Goal: Information Seeking & Learning: Learn about a topic

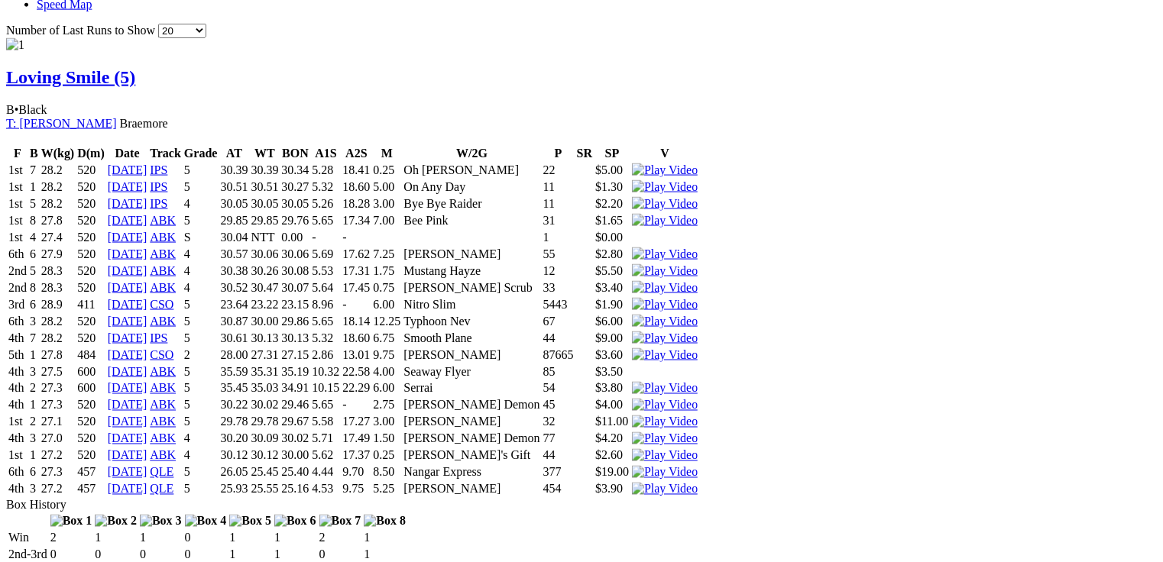
scroll to position [1397, 0]
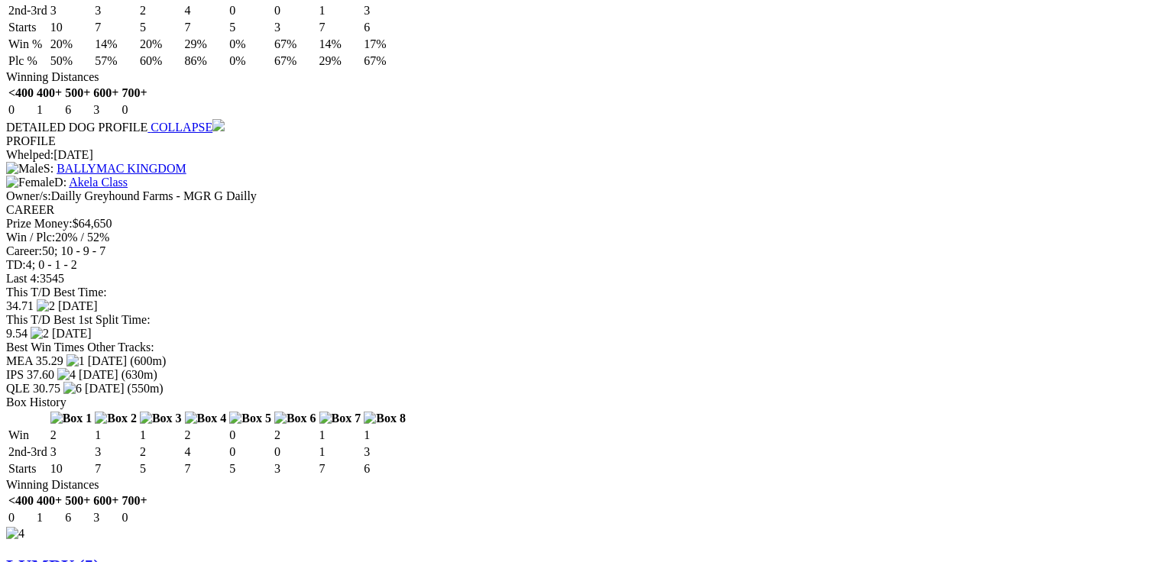
scroll to position [0, 0]
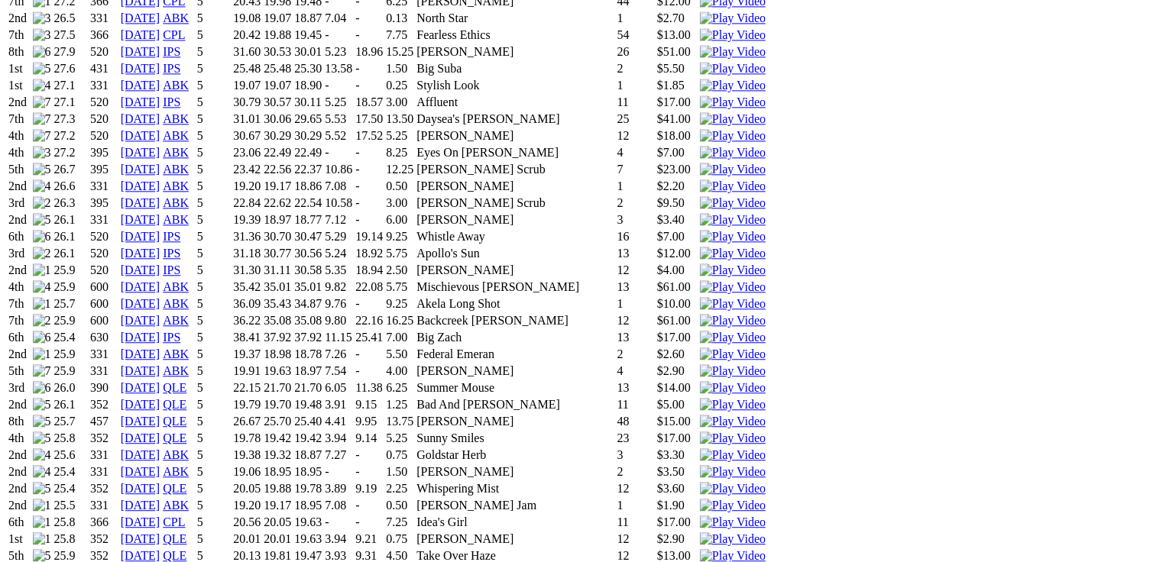
scroll to position [1712, 0]
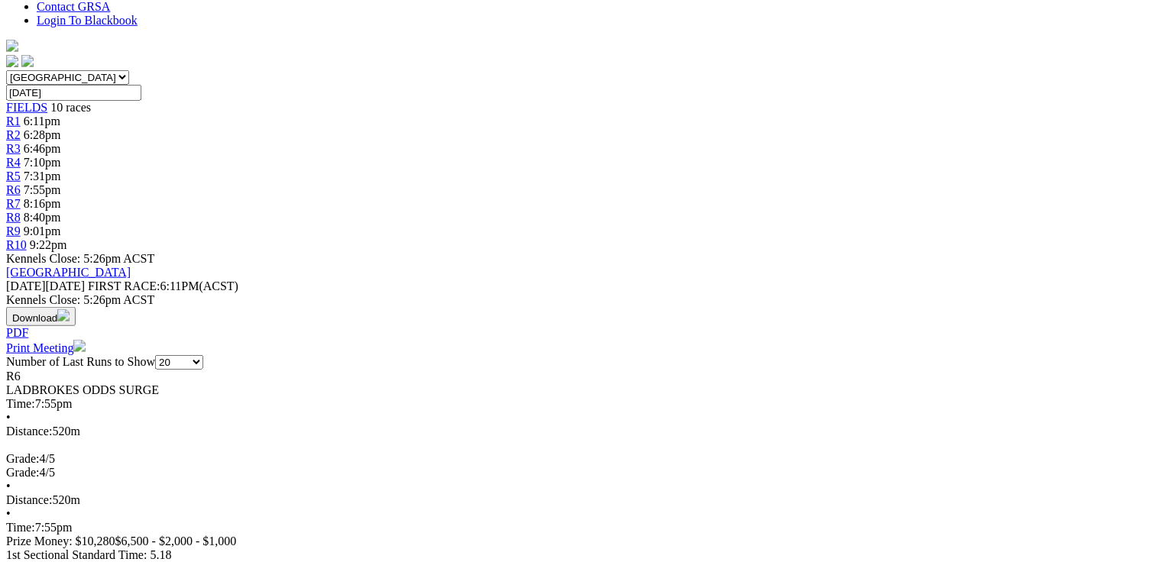
scroll to position [489, 0]
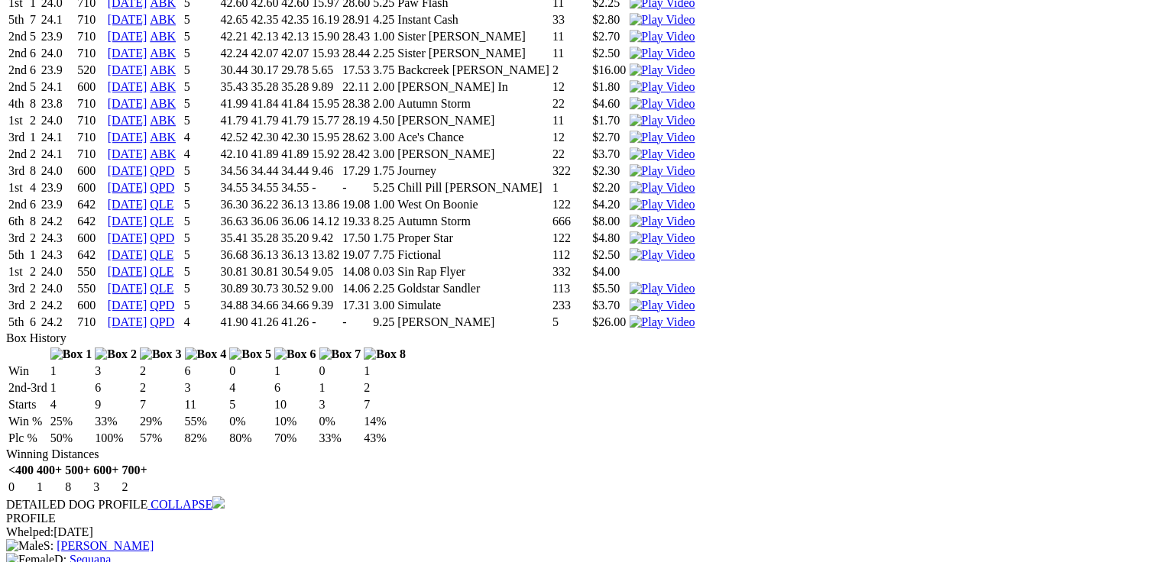
scroll to position [2323, 0]
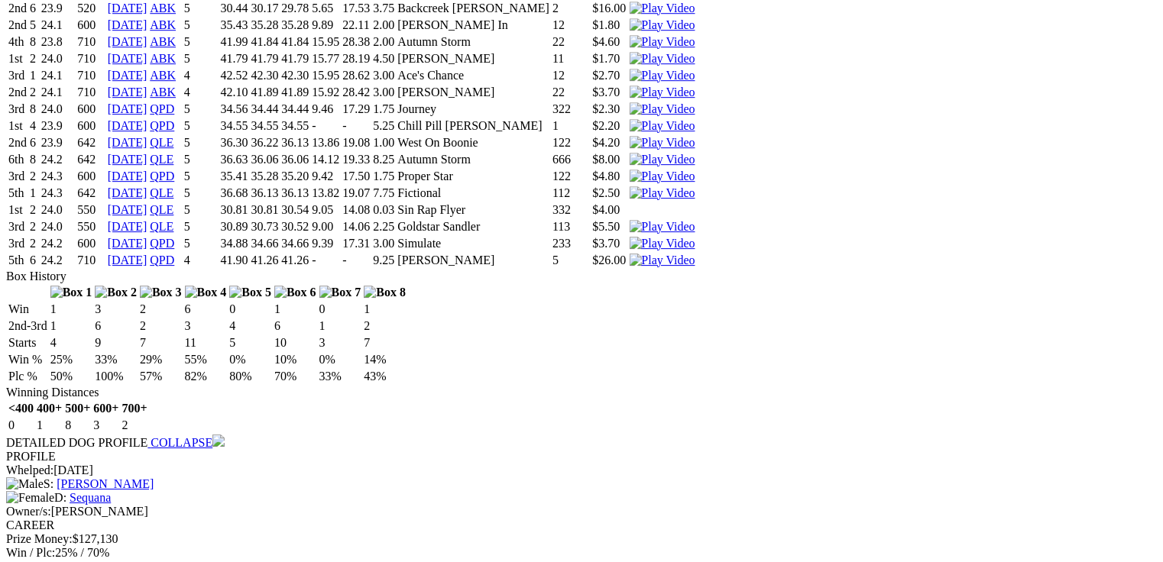
drag, startPoint x: 476, startPoint y: 201, endPoint x: 479, endPoint y: 260, distance: 58.9
drag, startPoint x: 487, startPoint y: 359, endPoint x: 513, endPoint y: 358, distance: 25.3
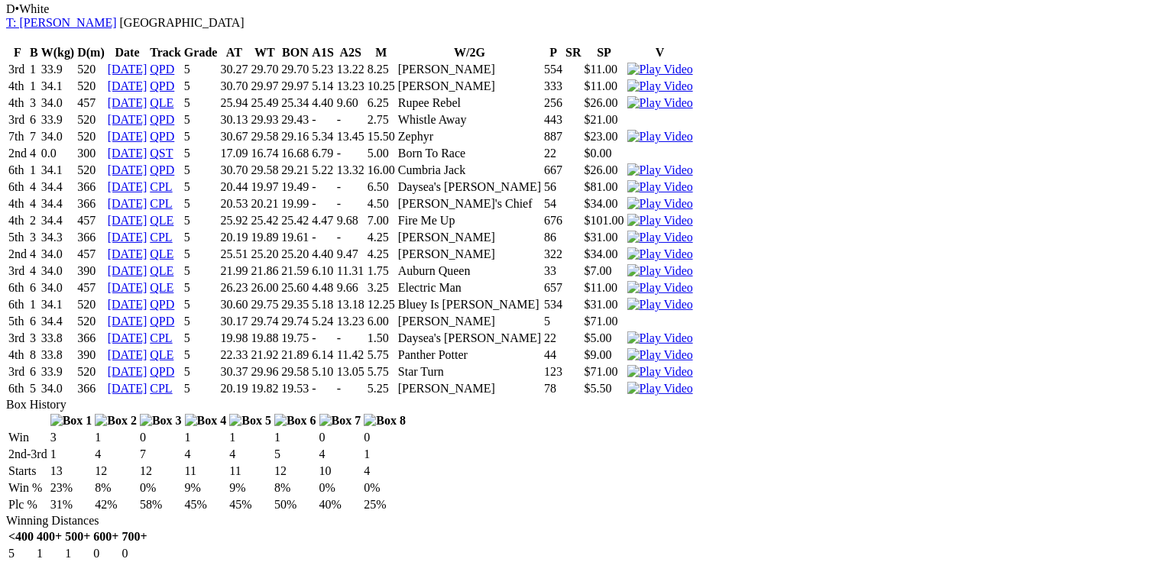
scroll to position [3234, 0]
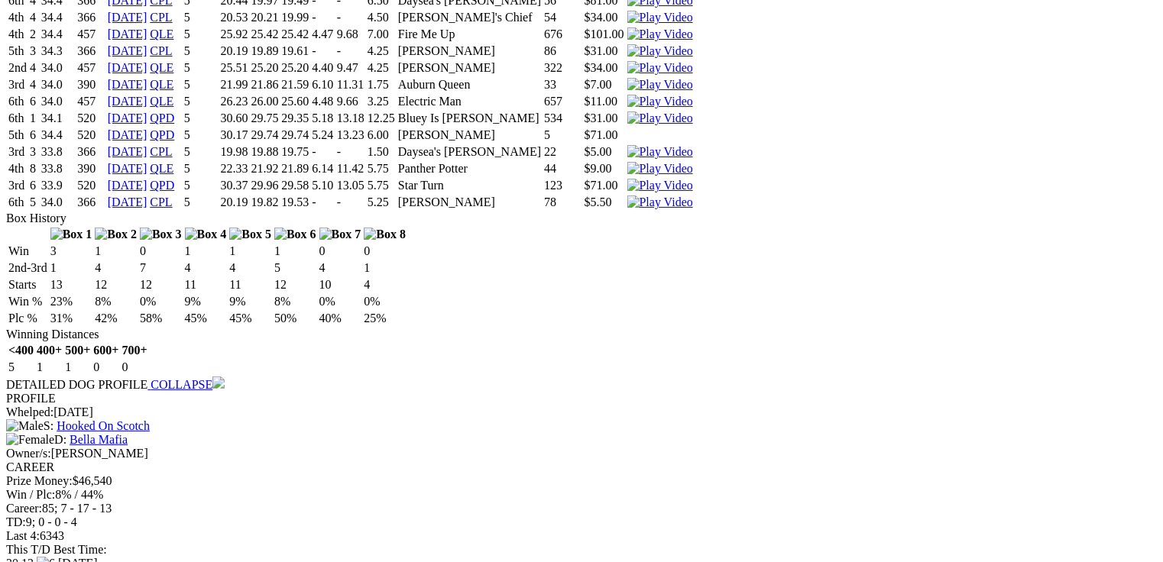
scroll to position [3413, 0]
drag, startPoint x: 591, startPoint y: 283, endPoint x: 609, endPoint y: 283, distance: 17.6
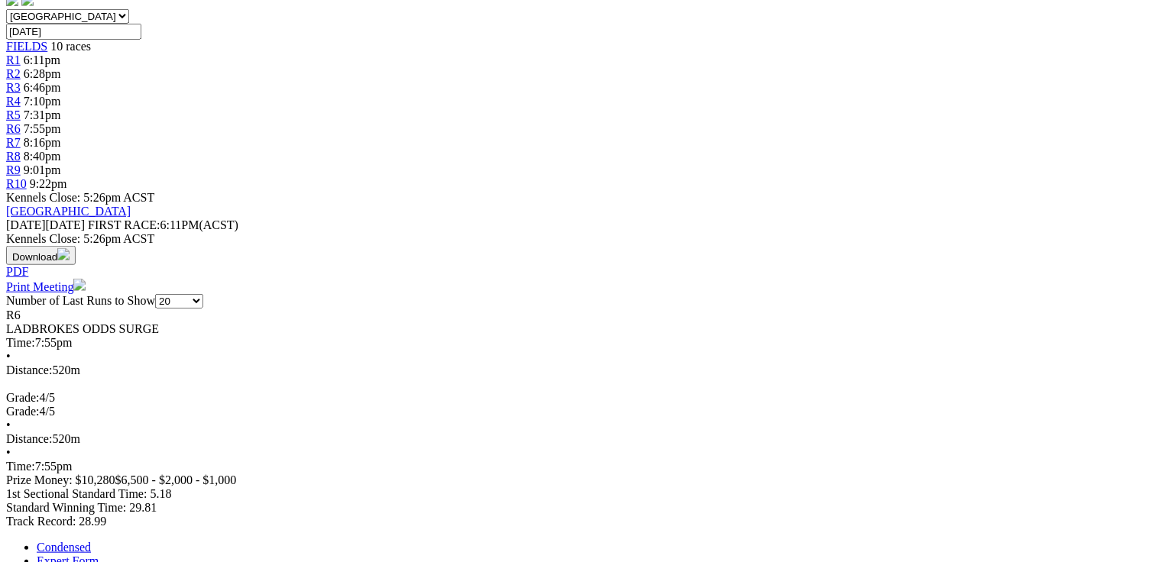
scroll to position [0, 0]
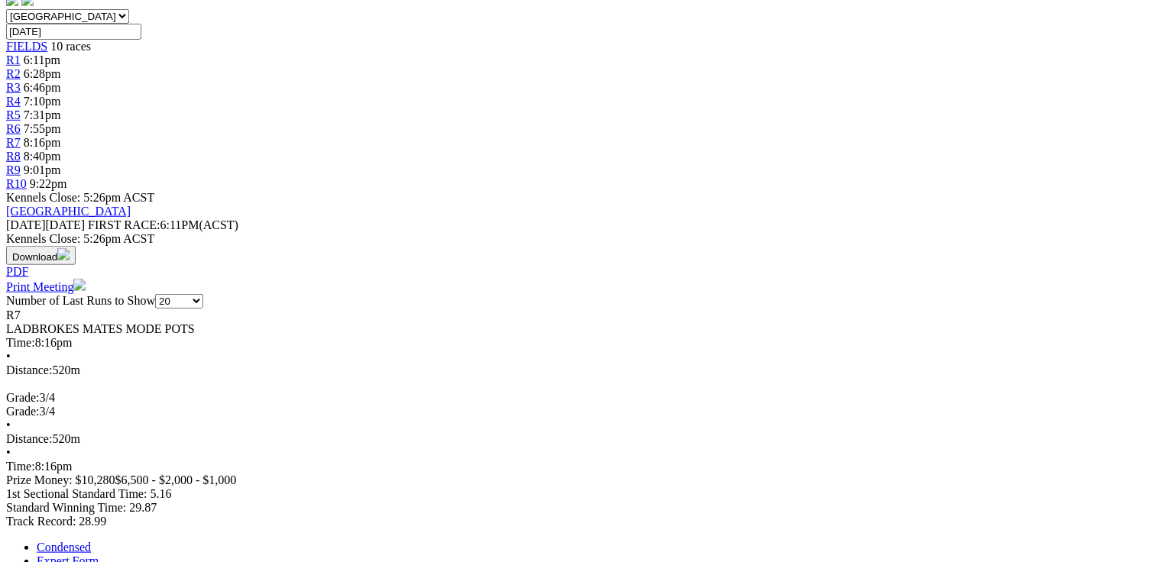
scroll to position [489, 0]
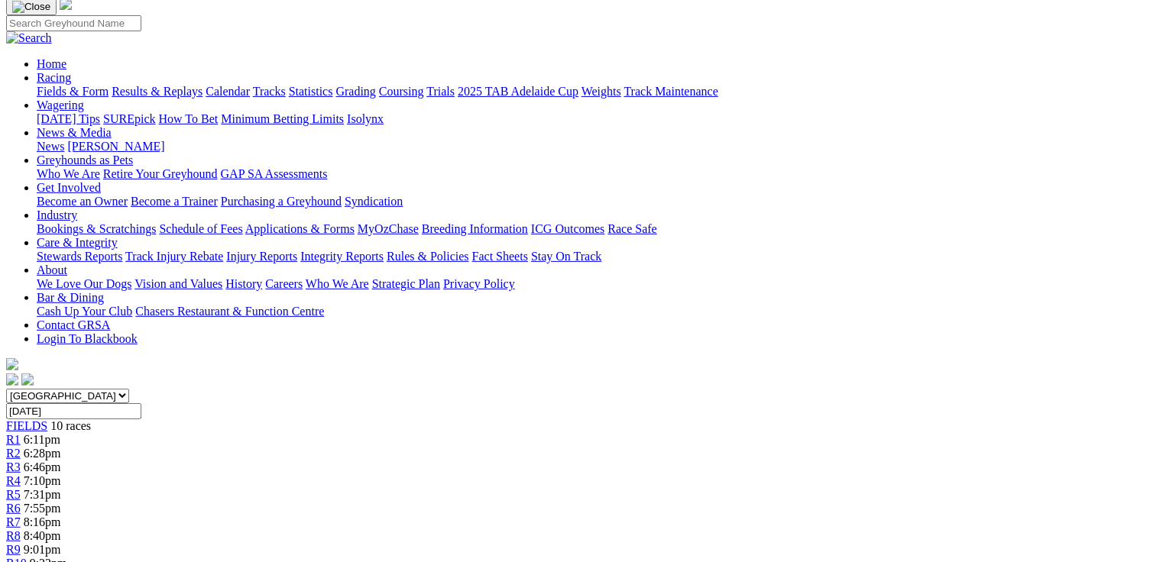
scroll to position [61, 0]
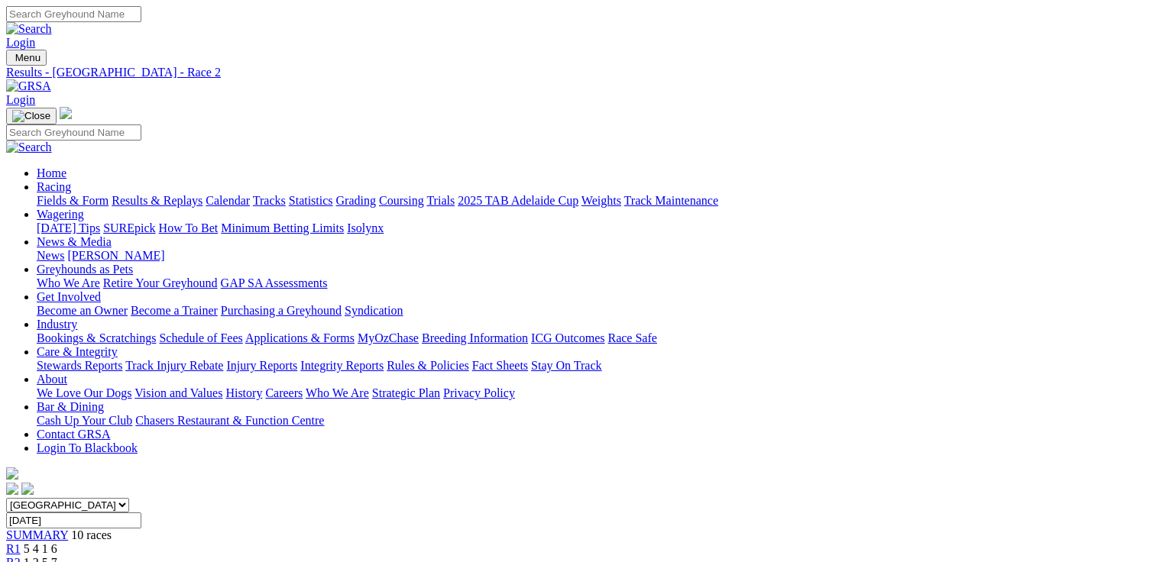
scroll to position [227, 0]
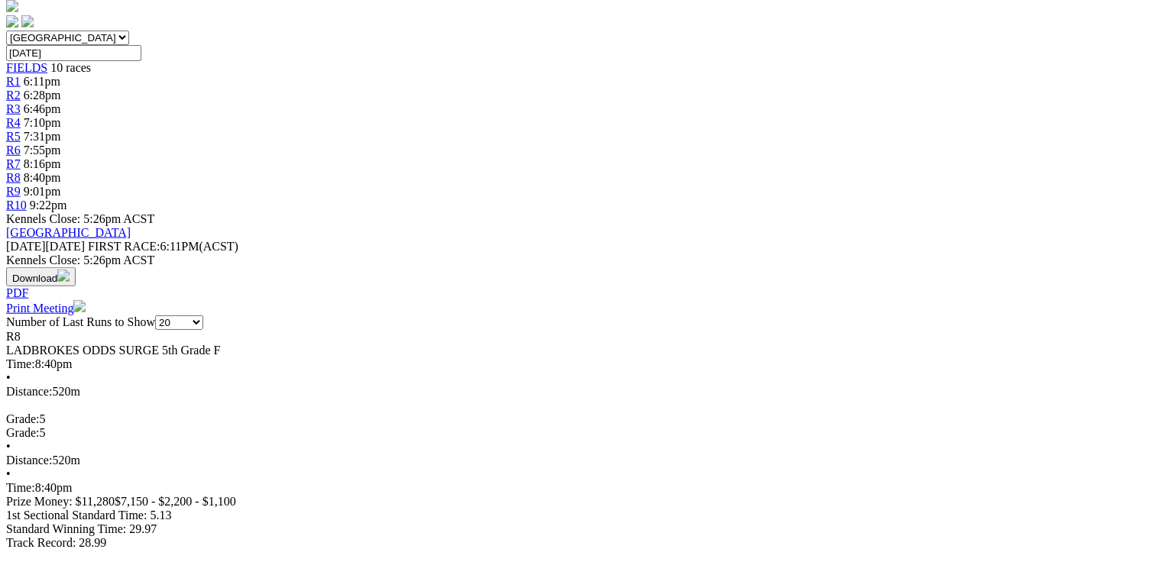
scroll to position [489, 0]
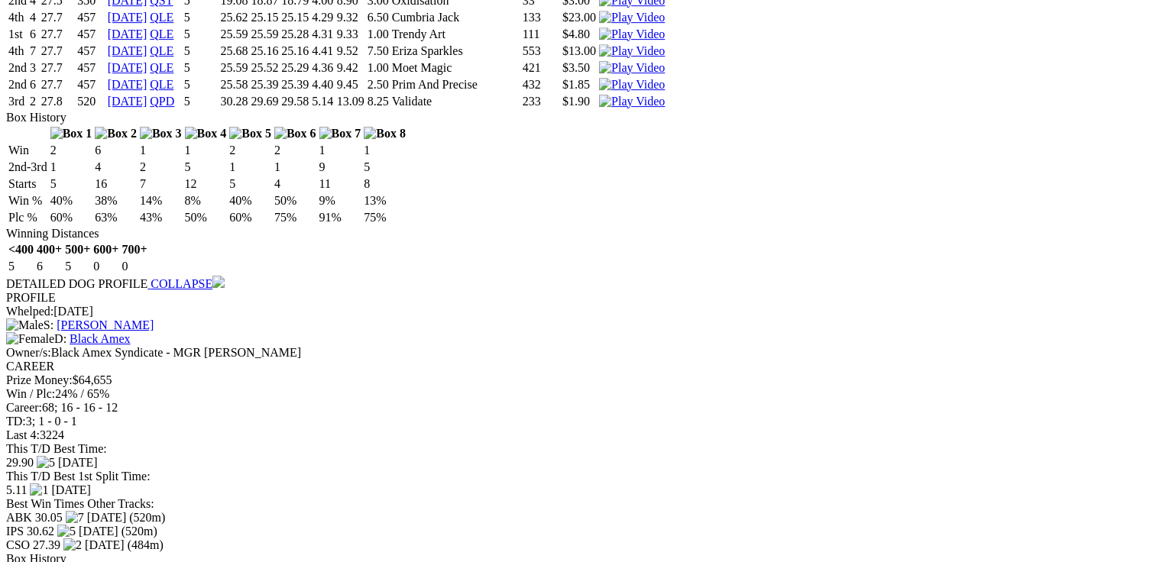
scroll to position [2690, 0]
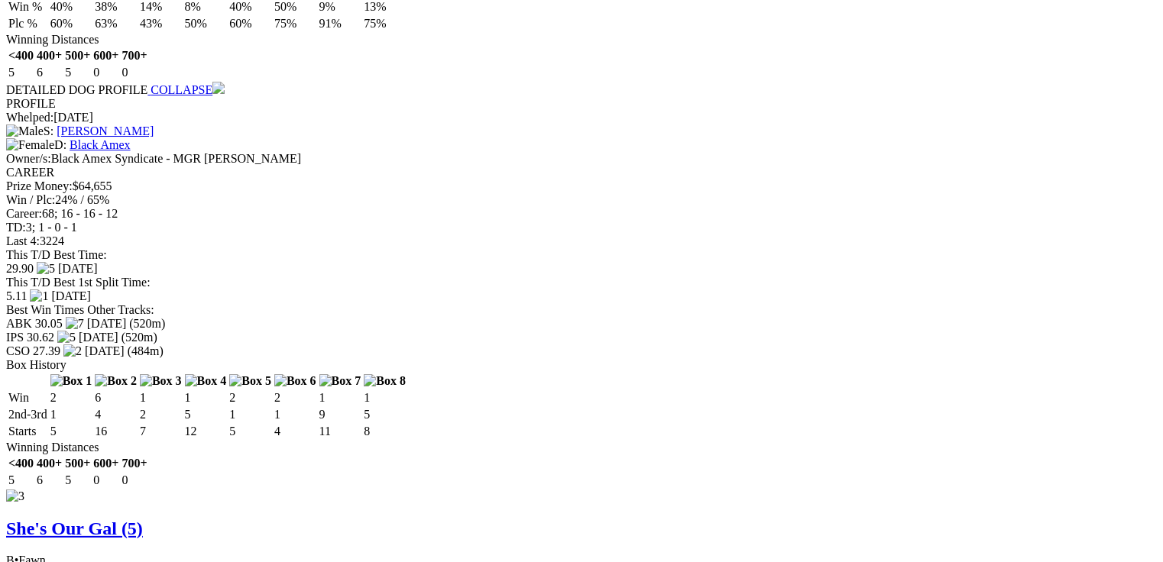
drag, startPoint x: 58, startPoint y: 44, endPoint x: 501, endPoint y: 62, distance: 443.5
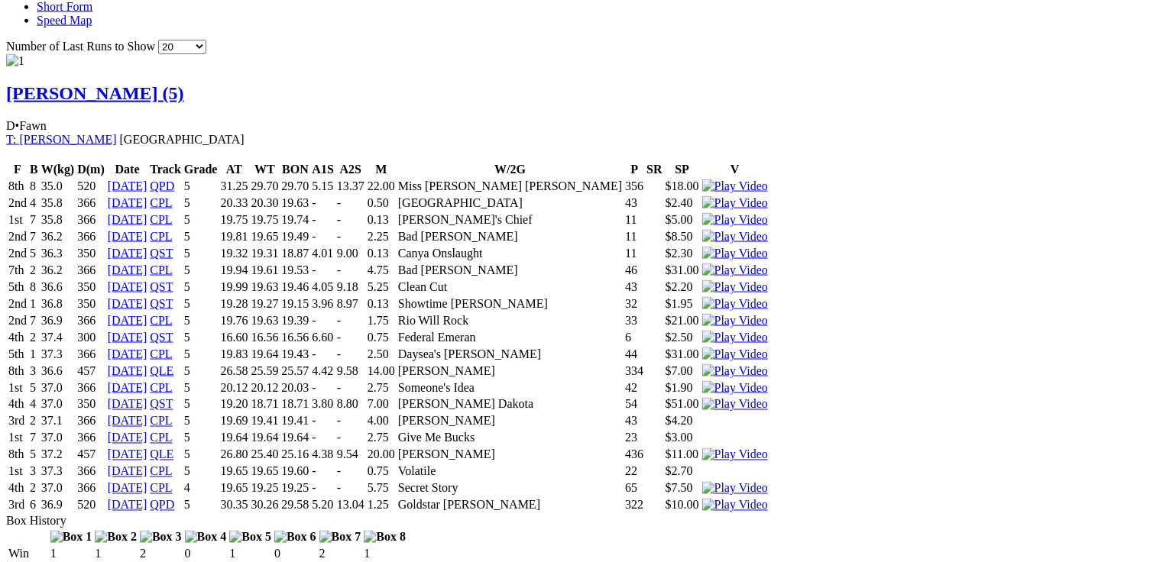
scroll to position [0, 0]
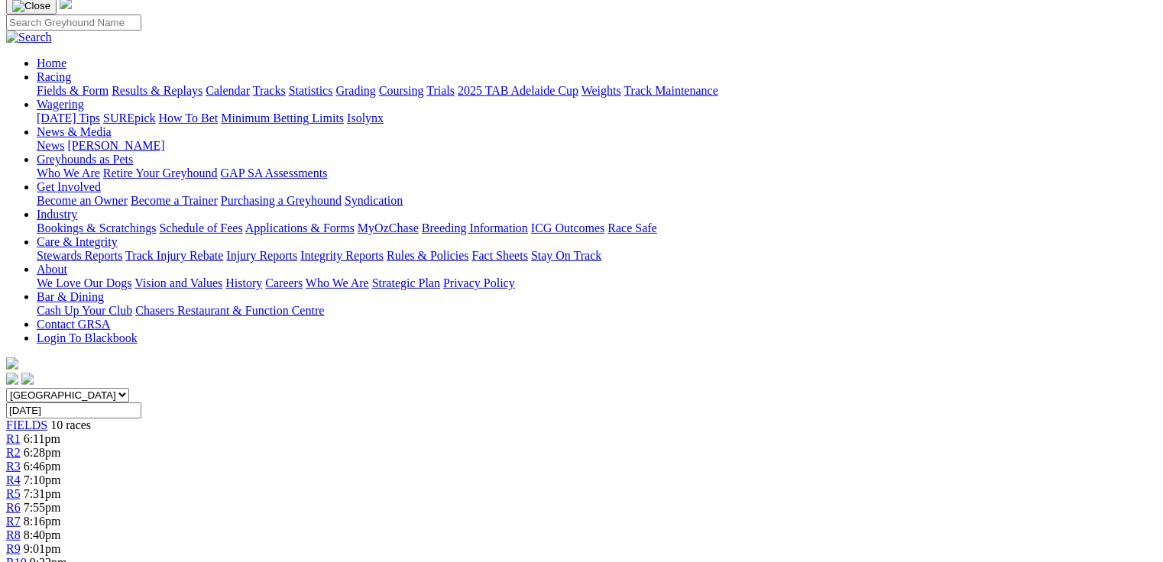
scroll to position [428, 0]
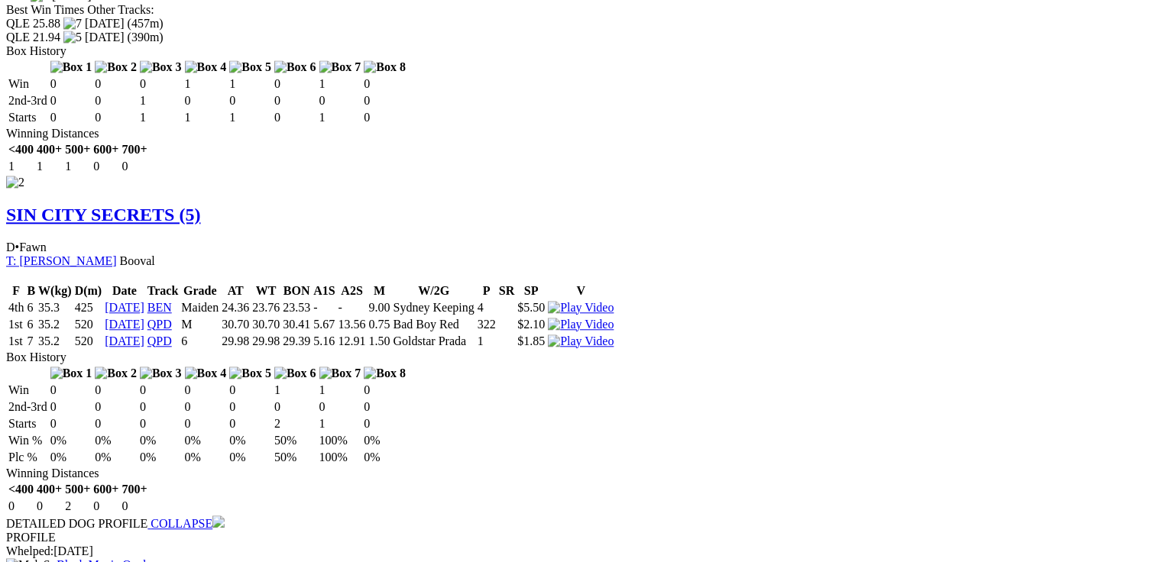
scroll to position [1895, 0]
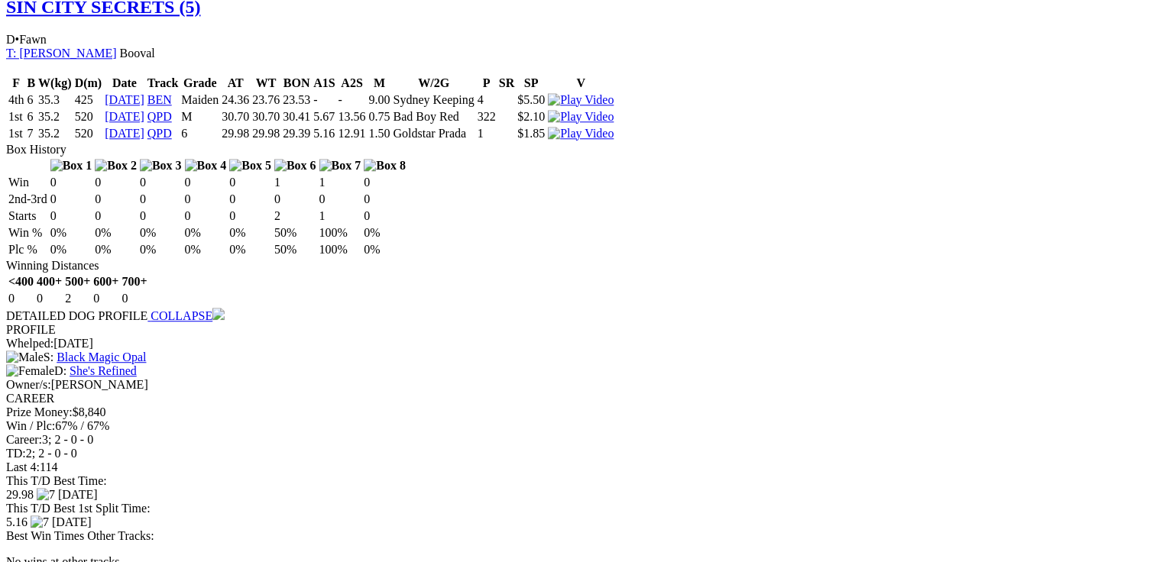
drag, startPoint x: 497, startPoint y: 271, endPoint x: 514, endPoint y: 274, distance: 17.7
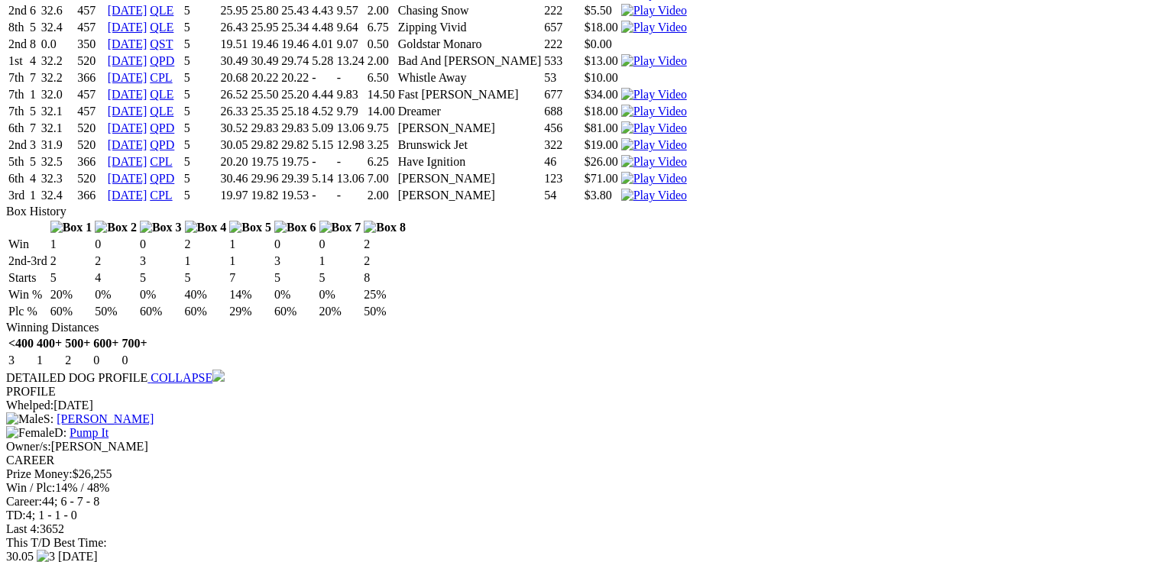
scroll to position [0, 0]
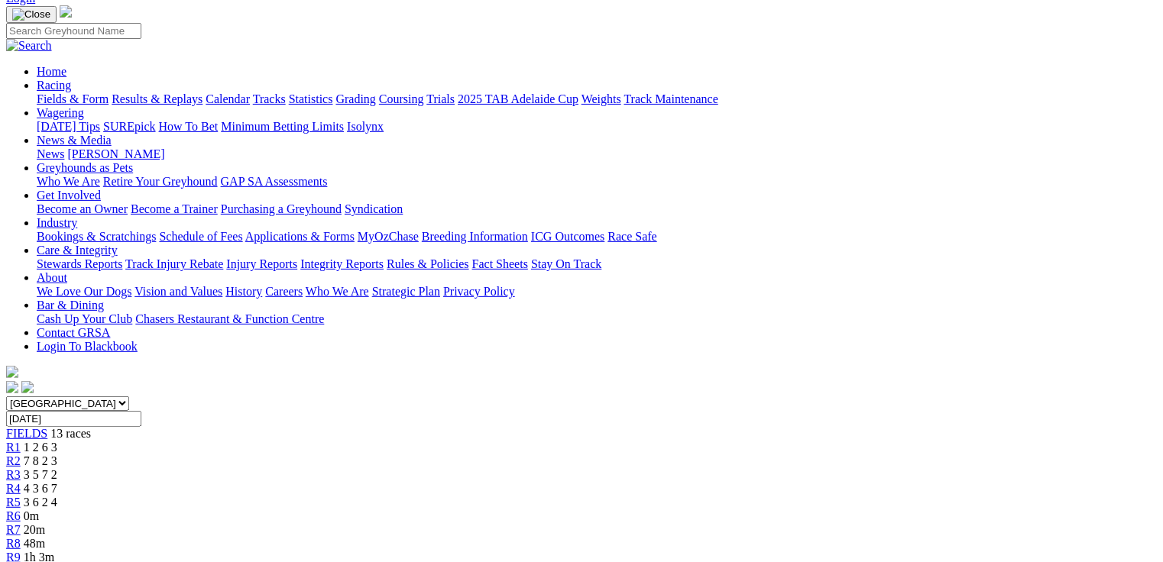
scroll to position [122, 0]
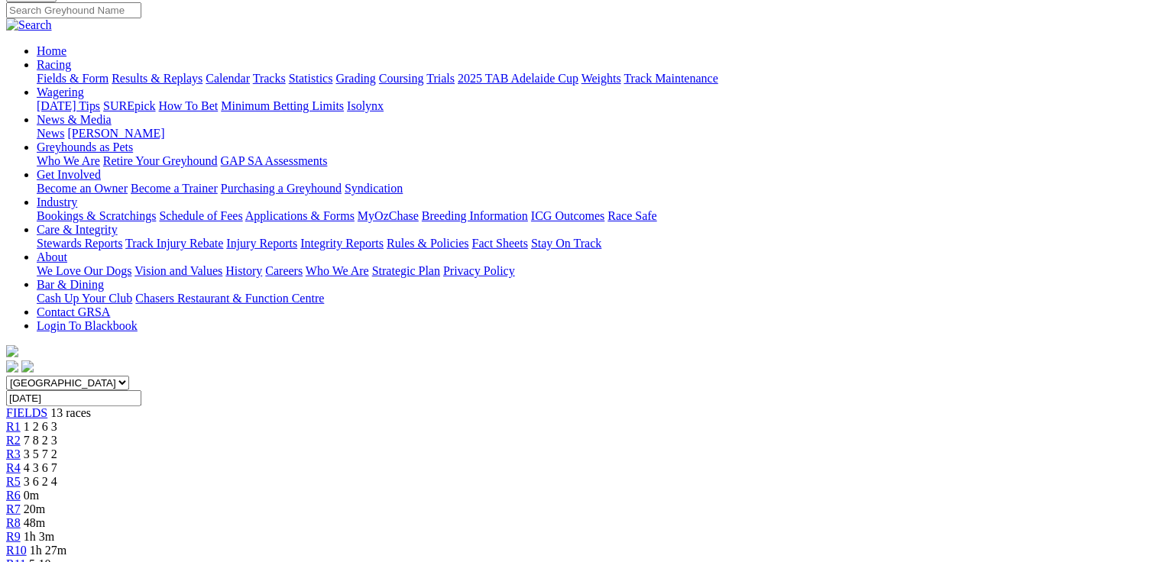
click at [39, 489] on span "0m" at bounding box center [31, 495] width 15 height 13
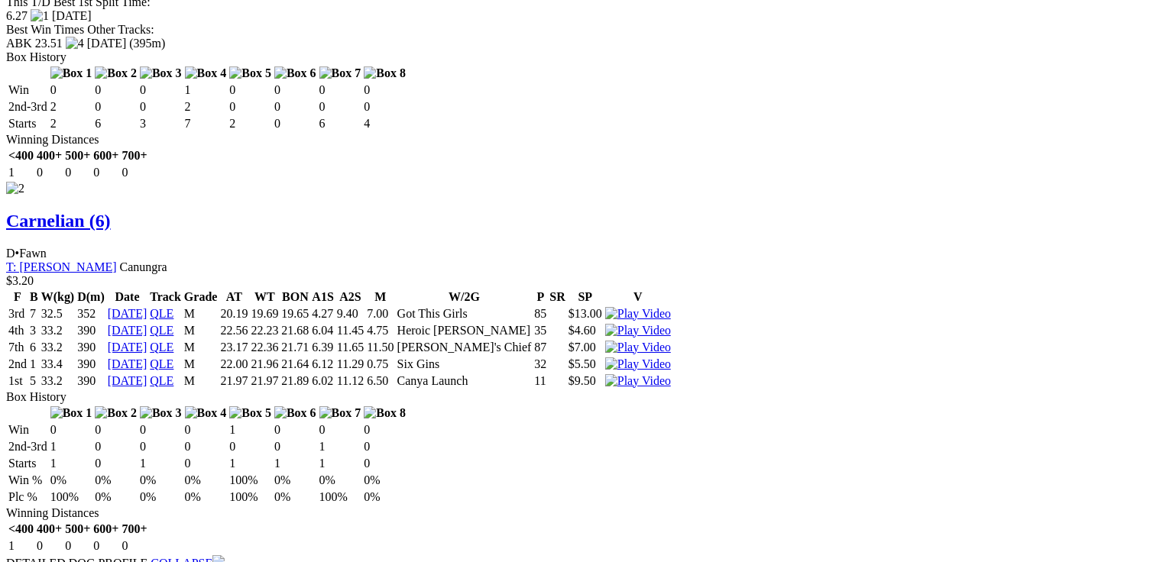
scroll to position [2567, 0]
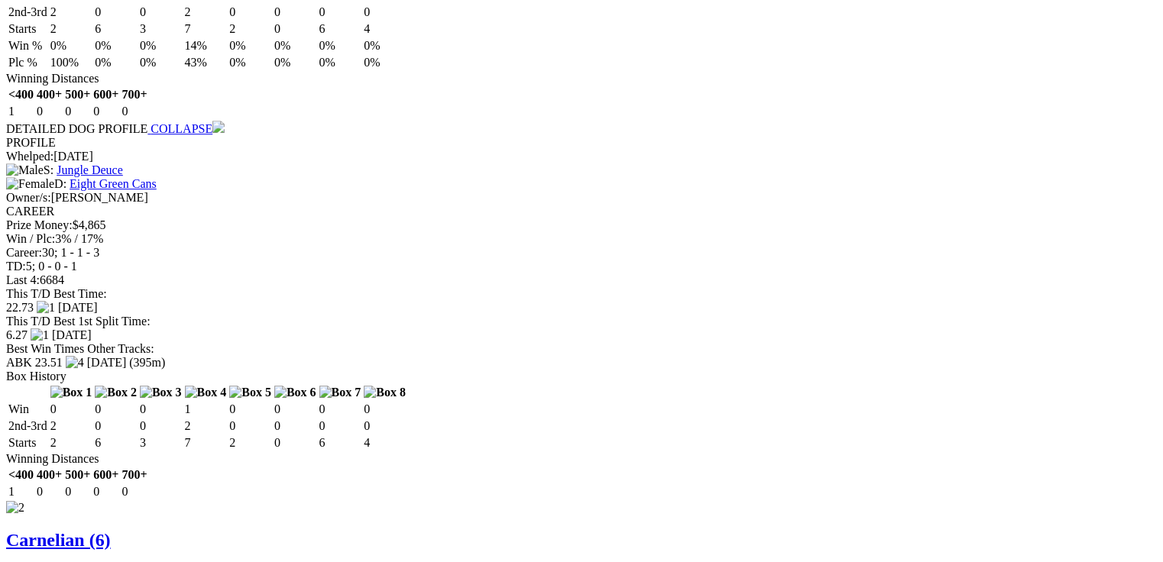
scroll to position [2296, 0]
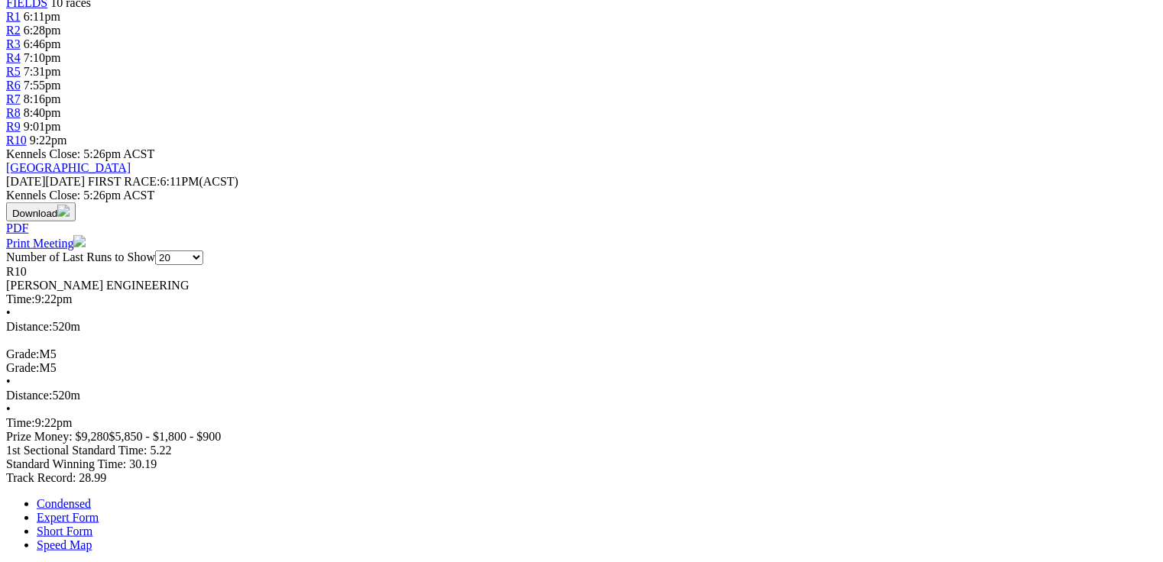
scroll to position [533, 0]
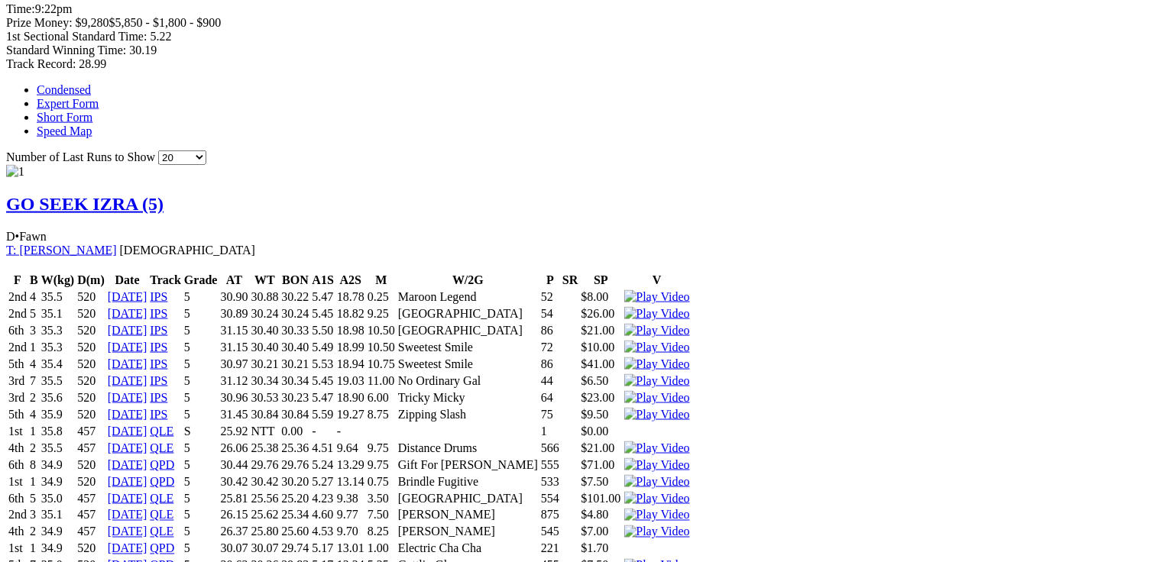
scroll to position [960, 0]
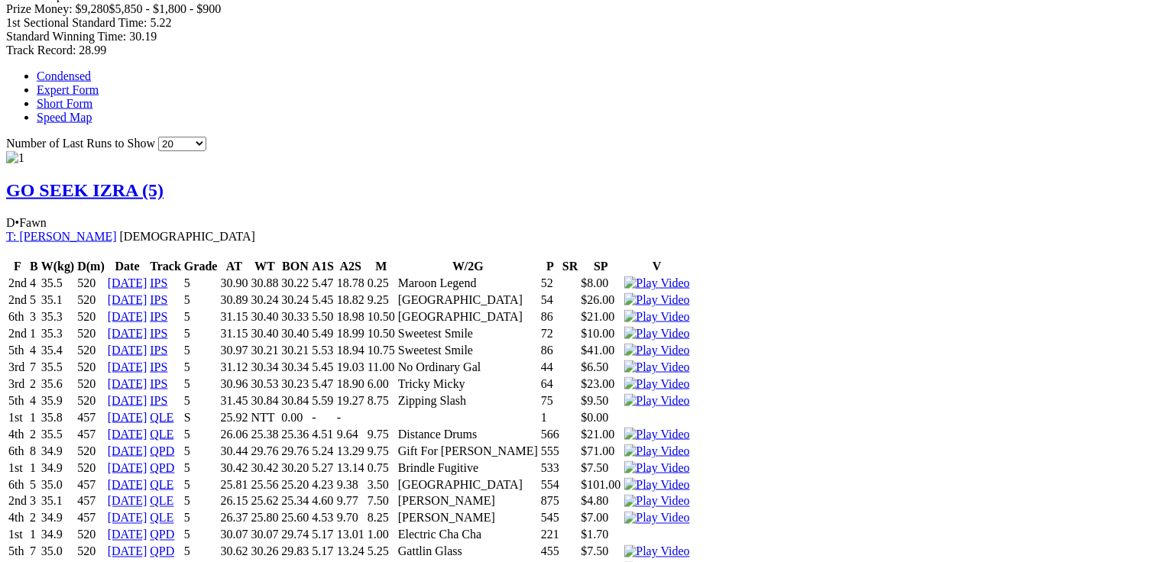
drag, startPoint x: 538, startPoint y: 303, endPoint x: 580, endPoint y: 303, distance: 42.0
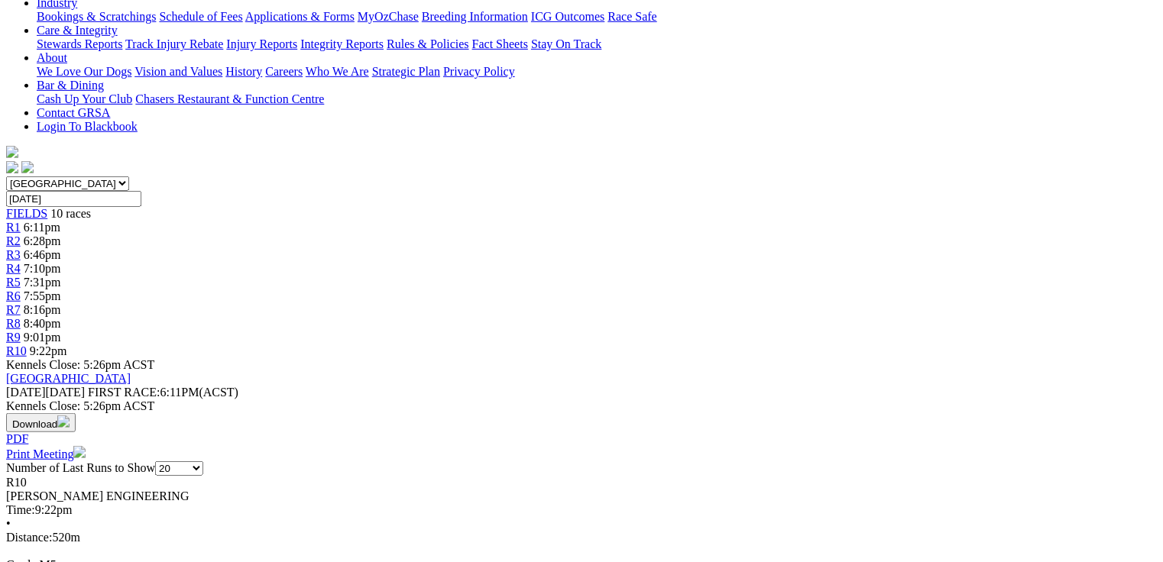
scroll to position [0, 0]
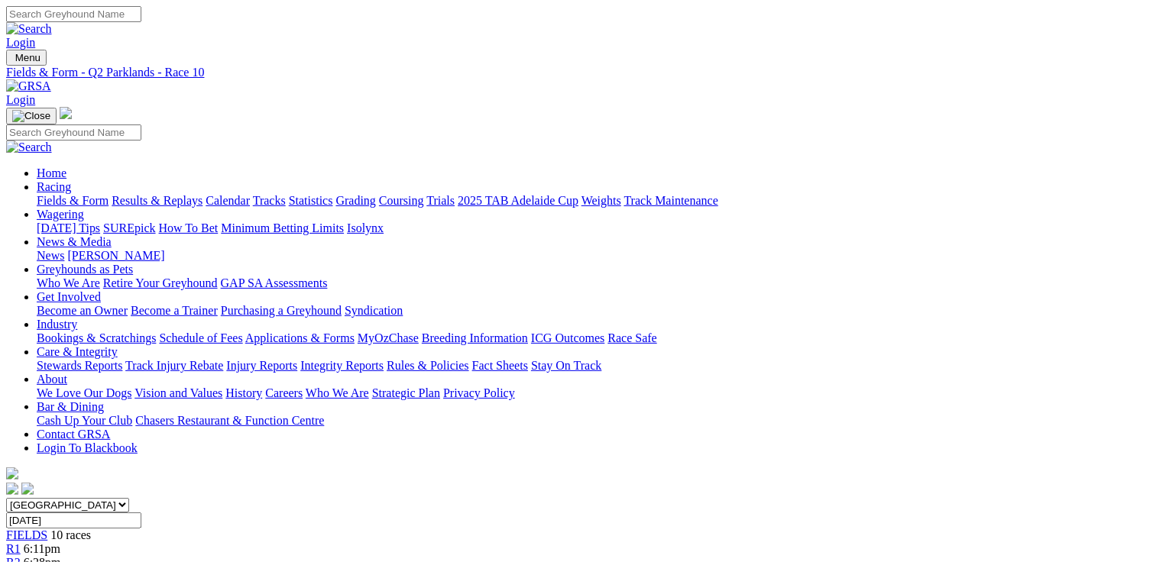
click at [86, 194] on link "Fields & Form" at bounding box center [73, 200] width 72 height 13
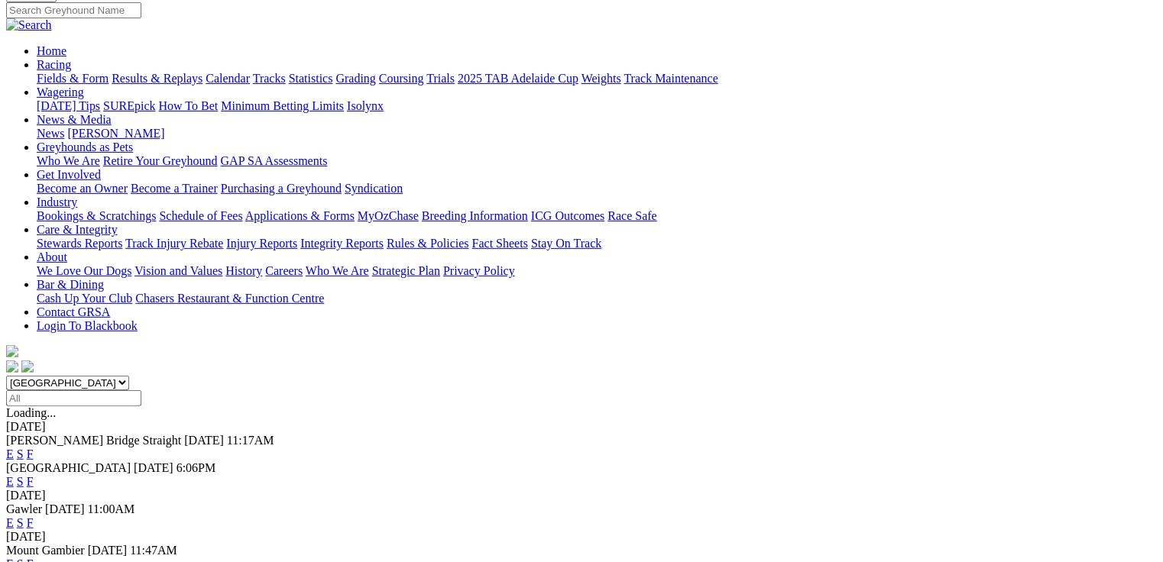
click at [129, 376] on select "[GEOGRAPHIC_DATA] [GEOGRAPHIC_DATA] [GEOGRAPHIC_DATA] [GEOGRAPHIC_DATA] [GEOGRA…" at bounding box center [67, 383] width 123 height 15
select select "QLD"
click at [103, 376] on select "[GEOGRAPHIC_DATA] [GEOGRAPHIC_DATA] [GEOGRAPHIC_DATA] [GEOGRAPHIC_DATA] [GEOGRA…" at bounding box center [67, 383] width 123 height 15
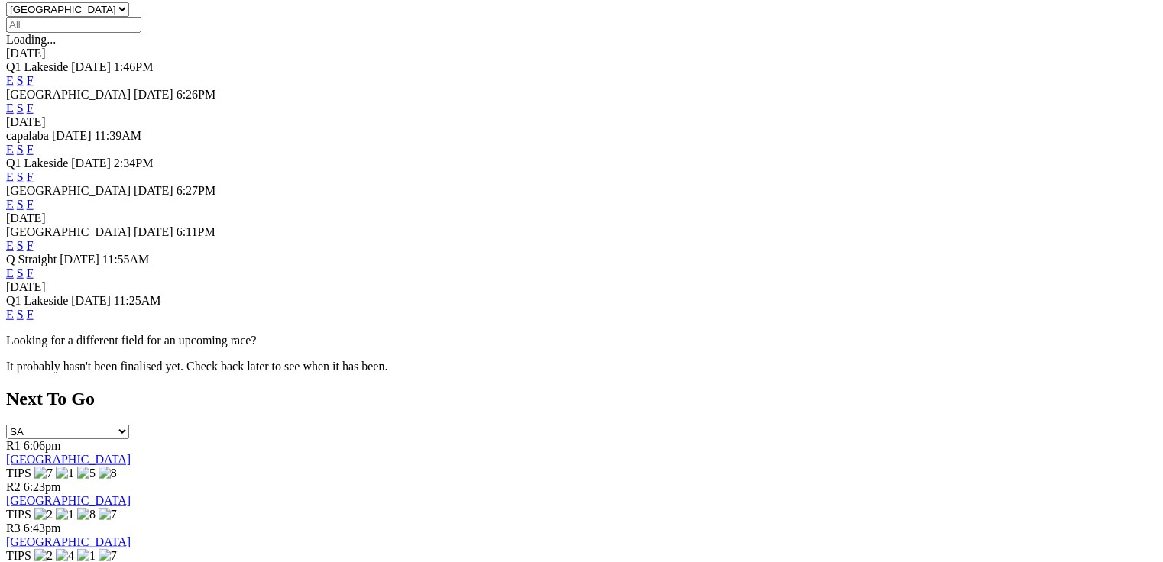
scroll to position [489, 0]
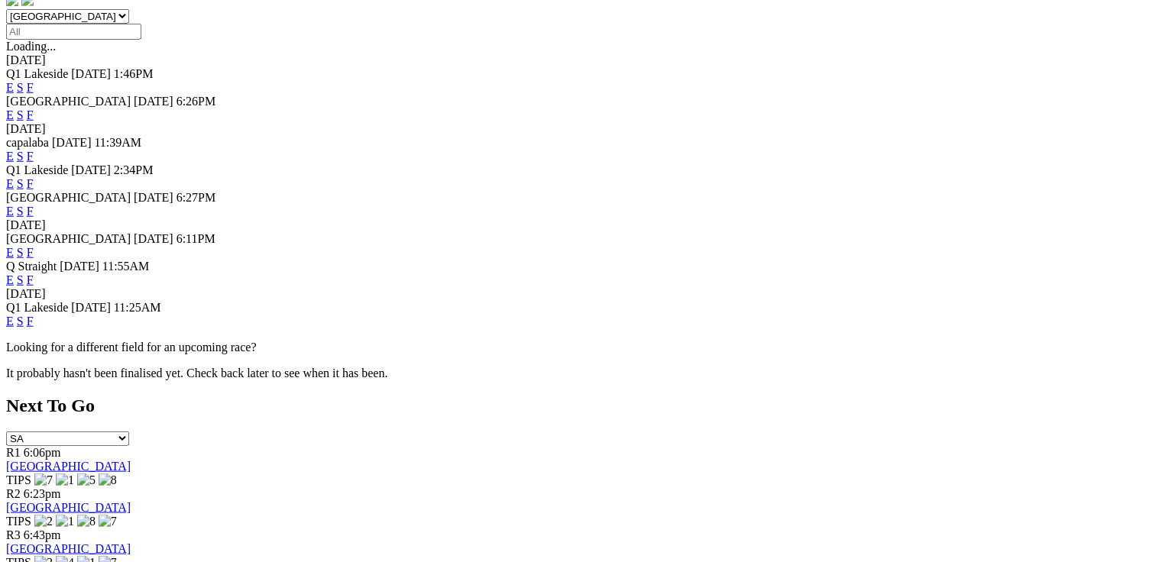
click at [14, 315] on link "E" at bounding box center [10, 321] width 8 height 13
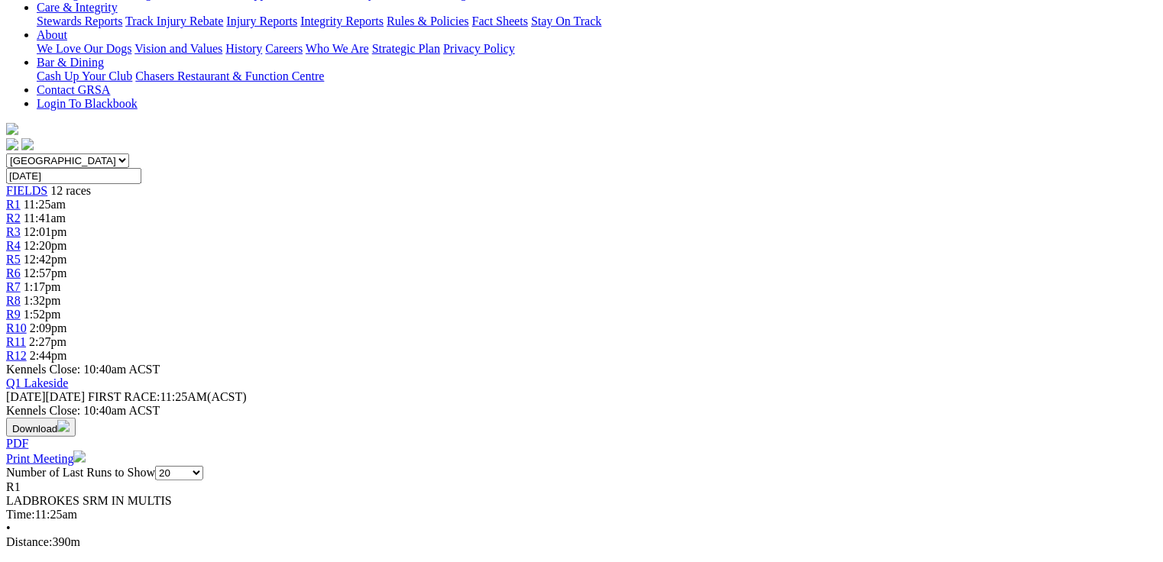
scroll to position [367, 0]
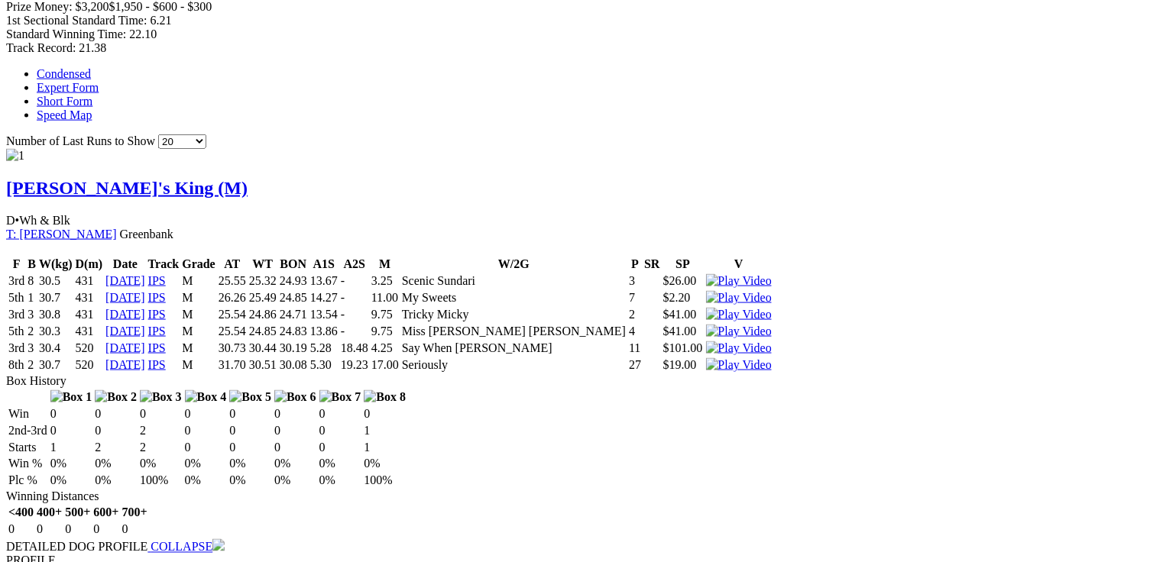
scroll to position [978, 0]
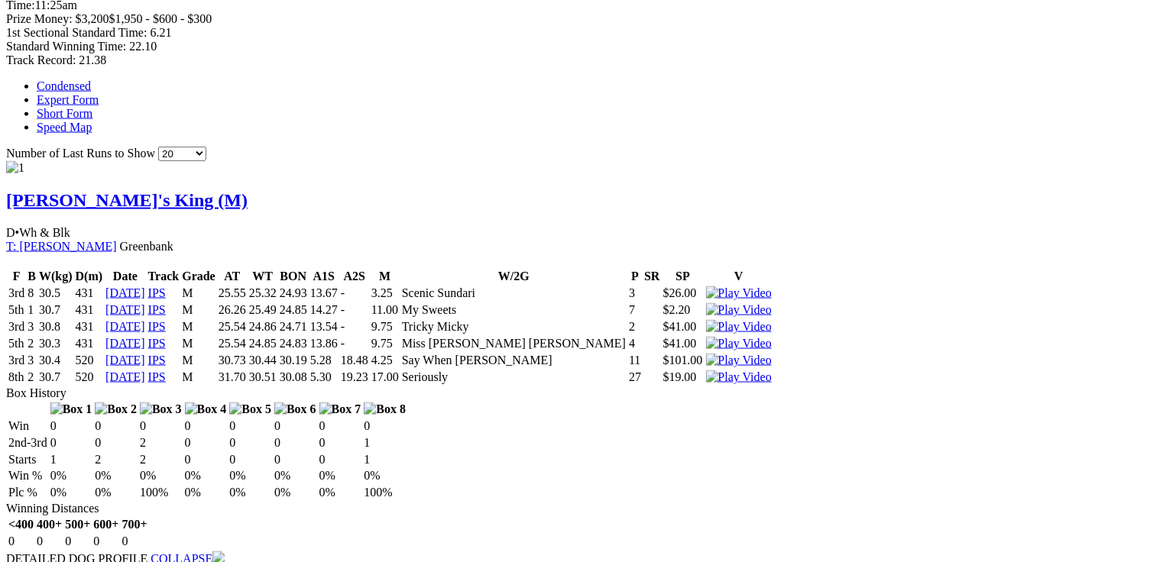
drag, startPoint x: 257, startPoint y: 326, endPoint x: 293, endPoint y: 321, distance: 36.3
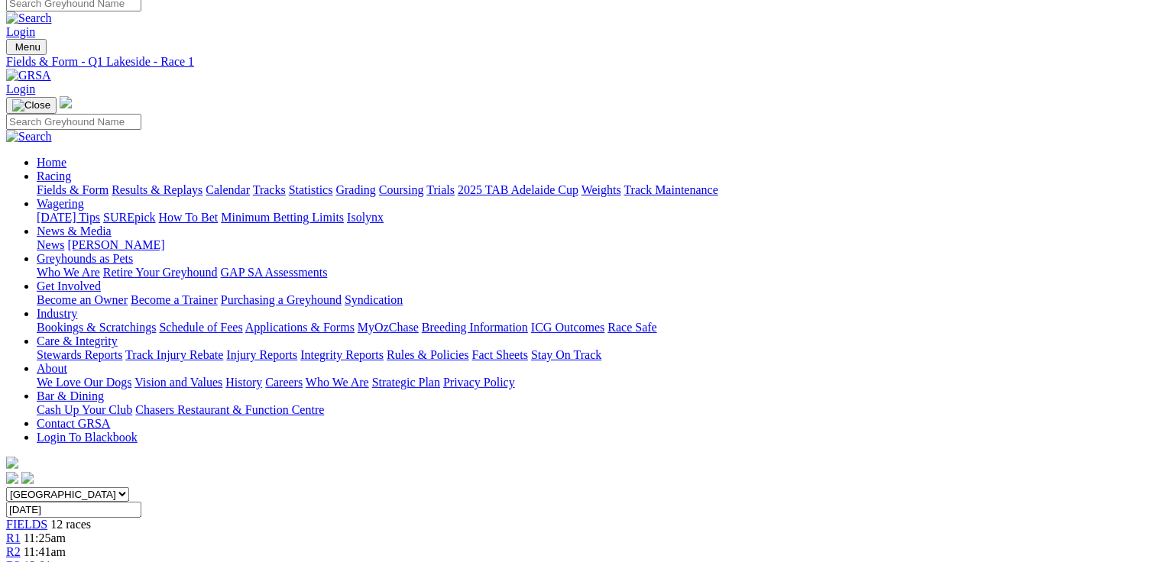
scroll to position [0, 0]
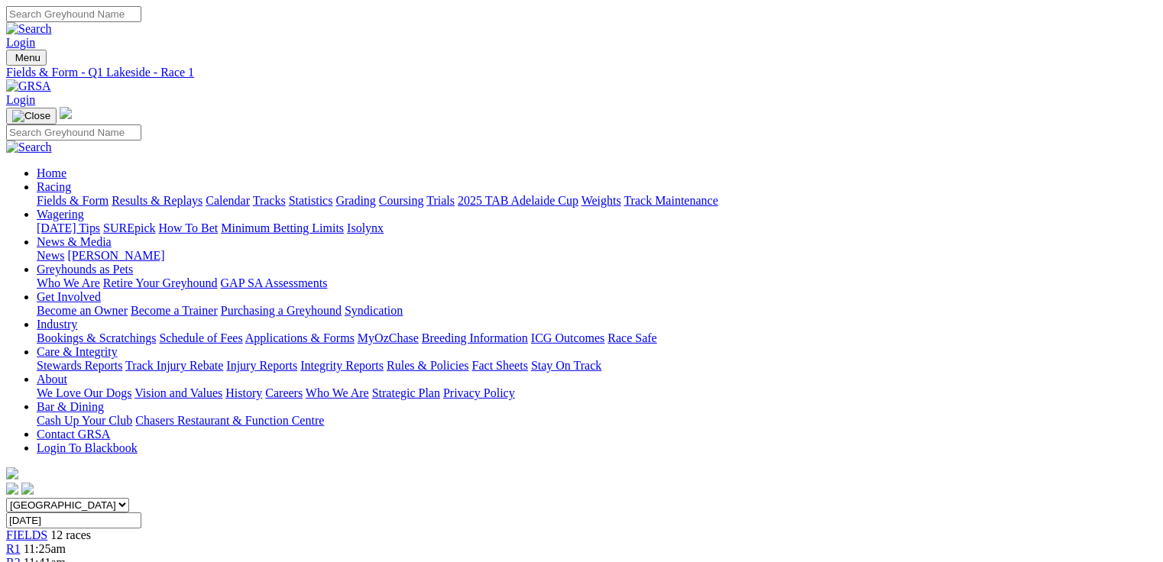
click at [66, 556] on span "11:41am" at bounding box center [45, 562] width 42 height 13
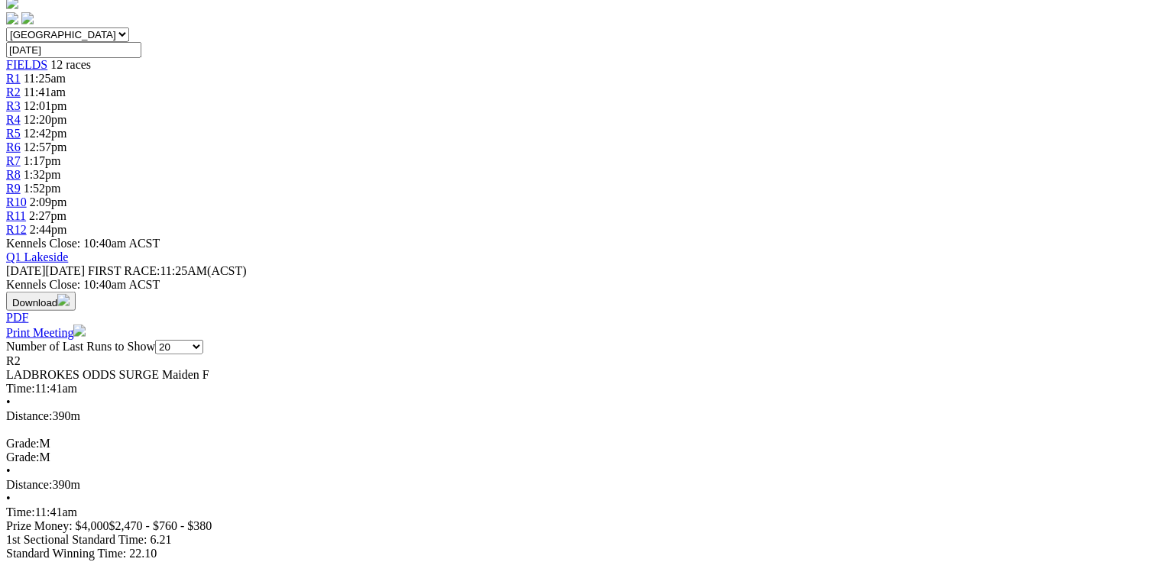
scroll to position [489, 0]
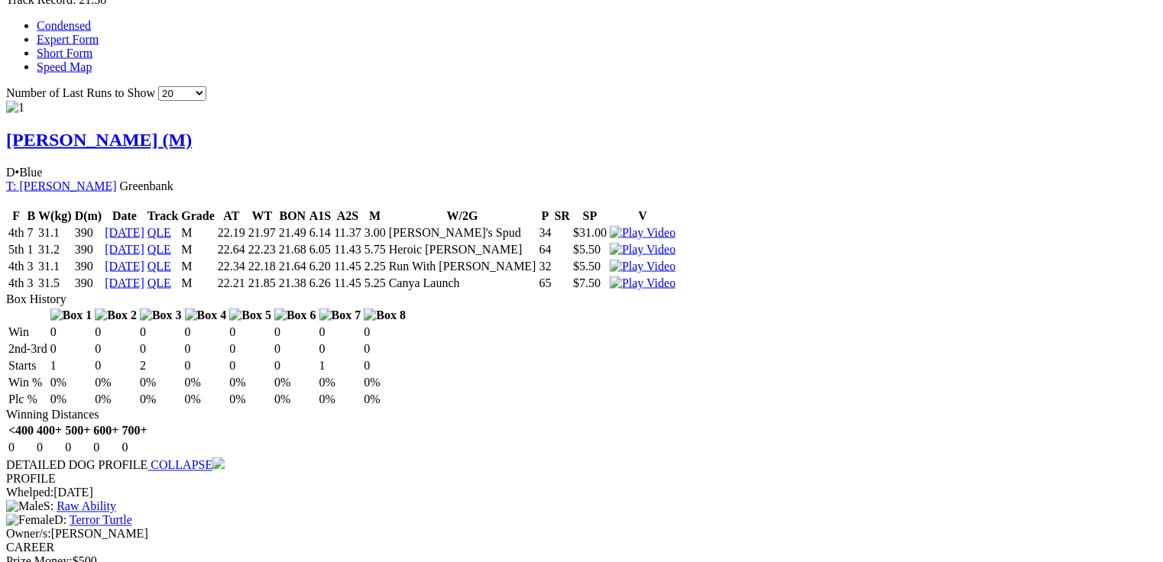
scroll to position [1039, 0]
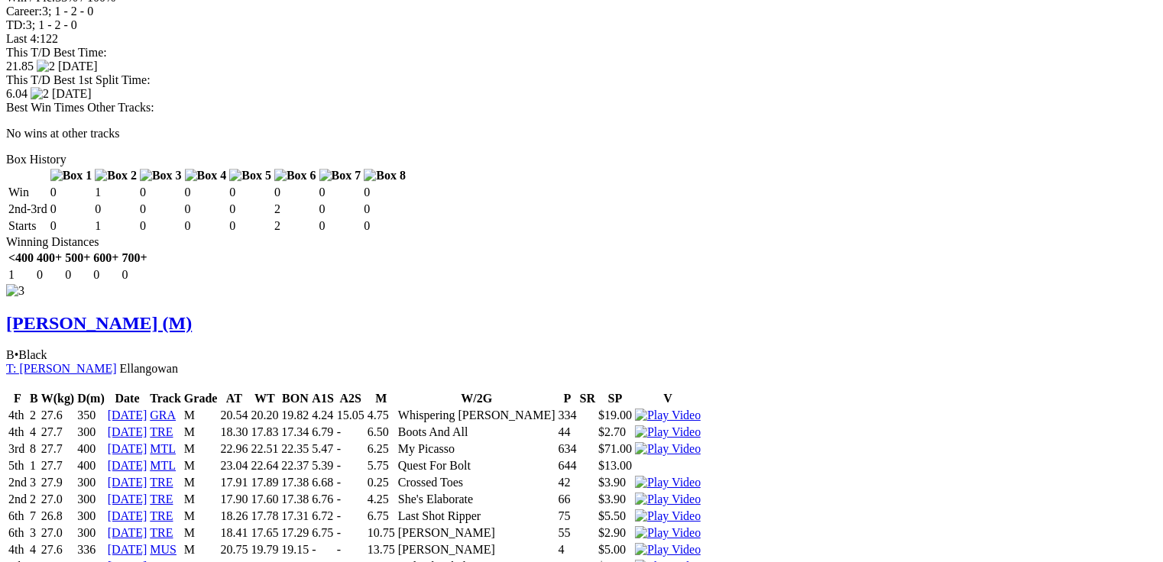
scroll to position [2384, 0]
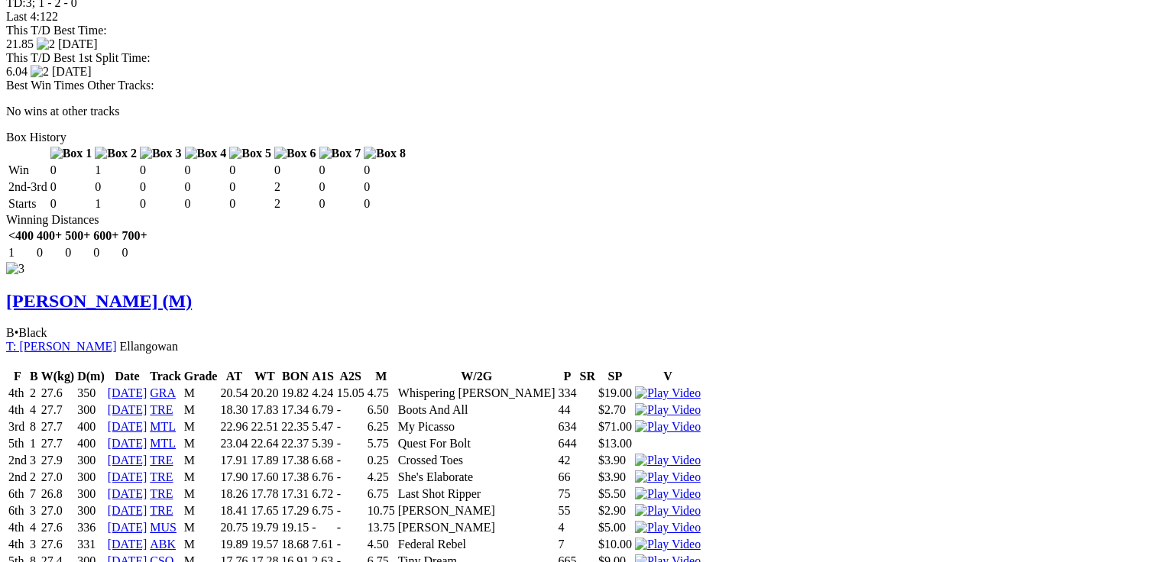
drag, startPoint x: 63, startPoint y: 175, endPoint x: 1113, endPoint y: 422, distance: 1079.2
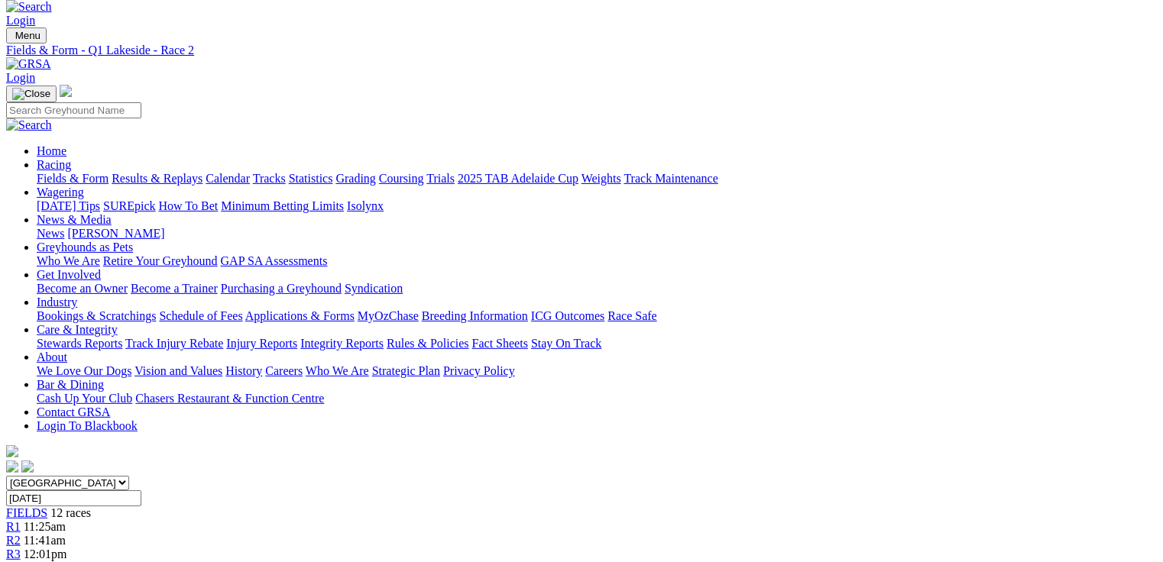
scroll to position [17, 0]
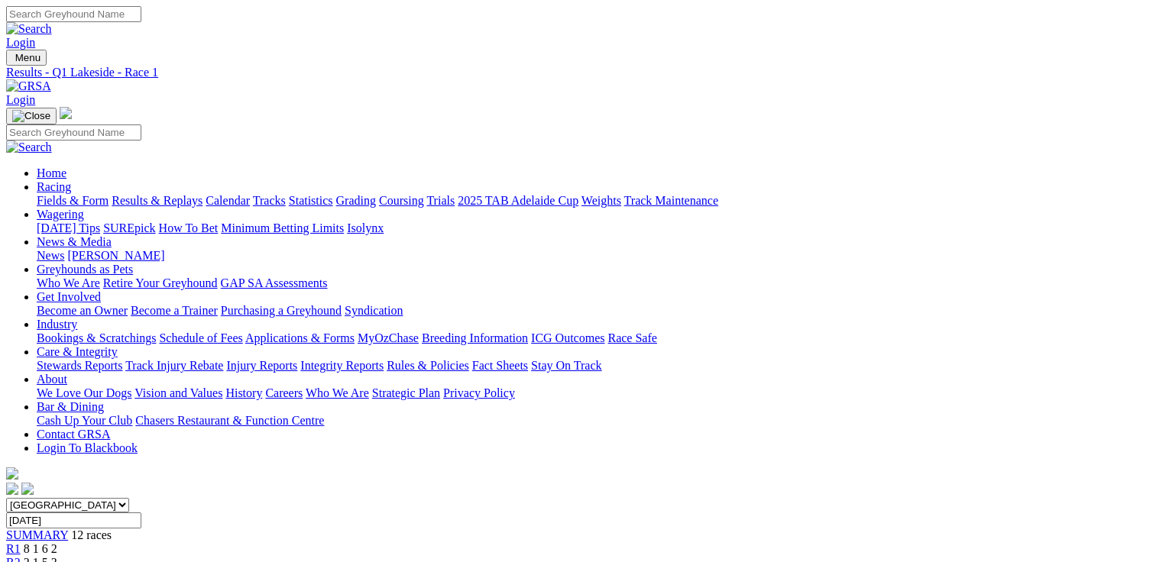
scroll to position [245, 0]
